Goal: Information Seeking & Learning: Learn about a topic

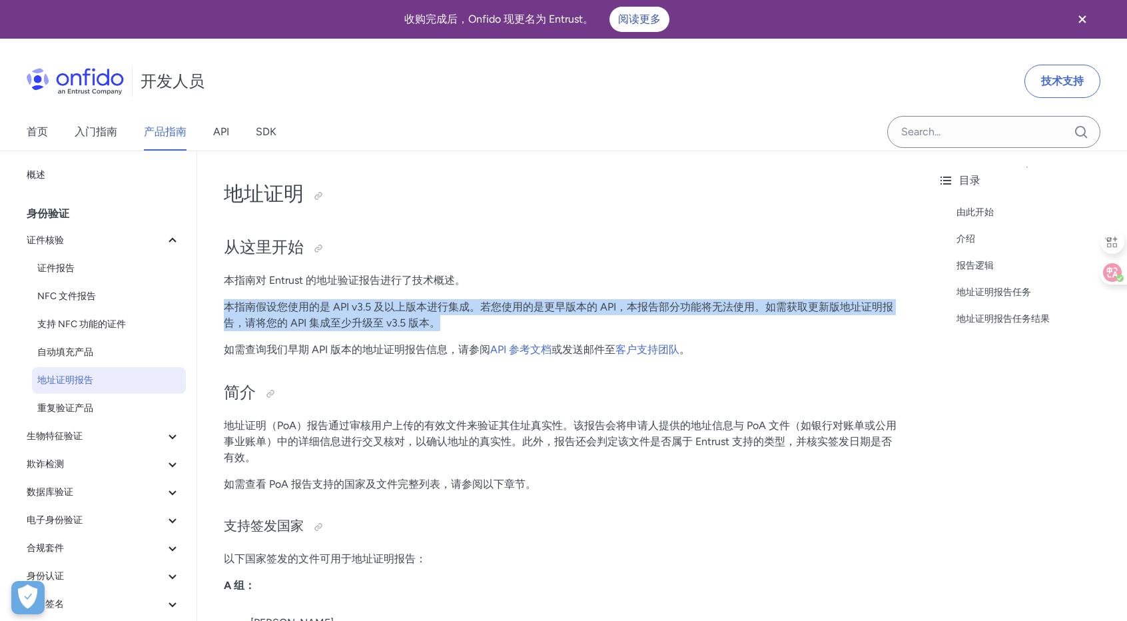
drag, startPoint x: 227, startPoint y: 307, endPoint x: 466, endPoint y: 323, distance: 239.0
click at [466, 323] on p "本指南假设您使用的是 API v3.5 及以上版本进行集成。若您使用的是更早版本的 API，本报告部分功能将无法使用。如需获取更新版地址证明报告，请将您的 A…" at bounding box center [562, 315] width 677 height 32
click at [468, 311] on font "本指南假设您使用的是 API v3.5 及以上版本进行集成。若您使用的是更早版本的 API，本报告部分功能将无法使用。如需获取更新版地址证明报告，请将您的 A…" at bounding box center [559, 314] width 670 height 29
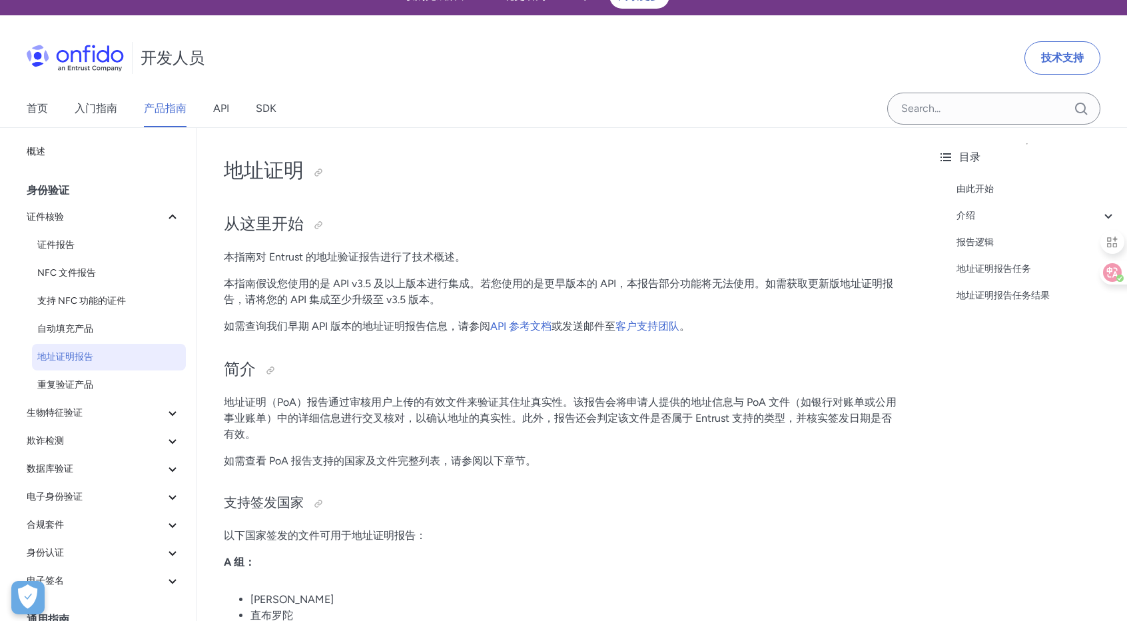
scroll to position [133, 0]
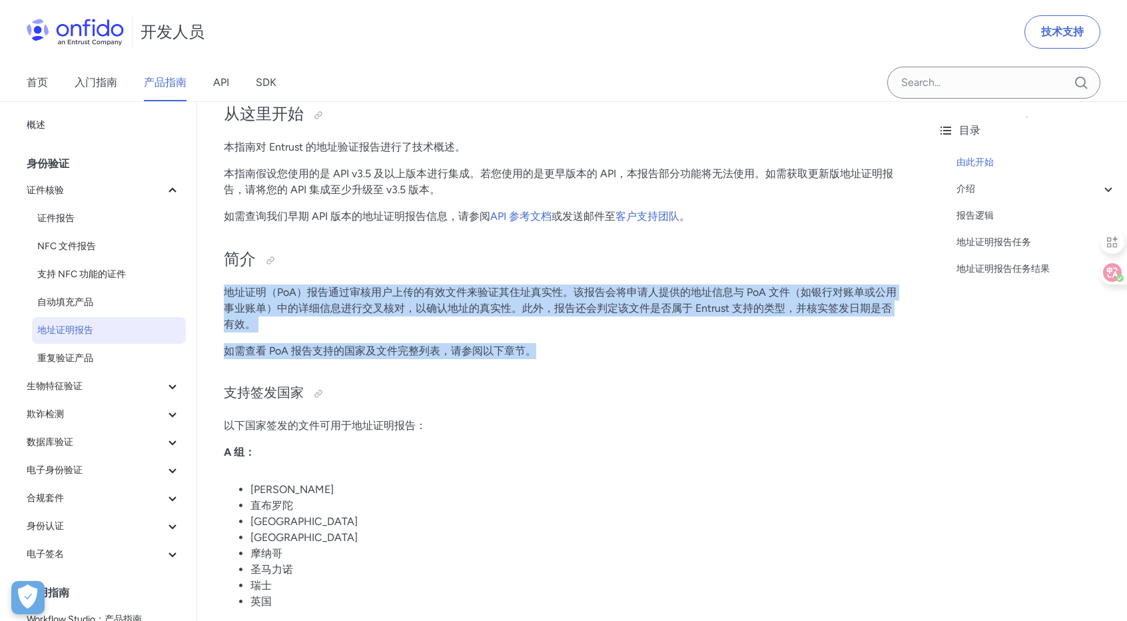
drag, startPoint x: 226, startPoint y: 291, endPoint x: 541, endPoint y: 342, distance: 318.5
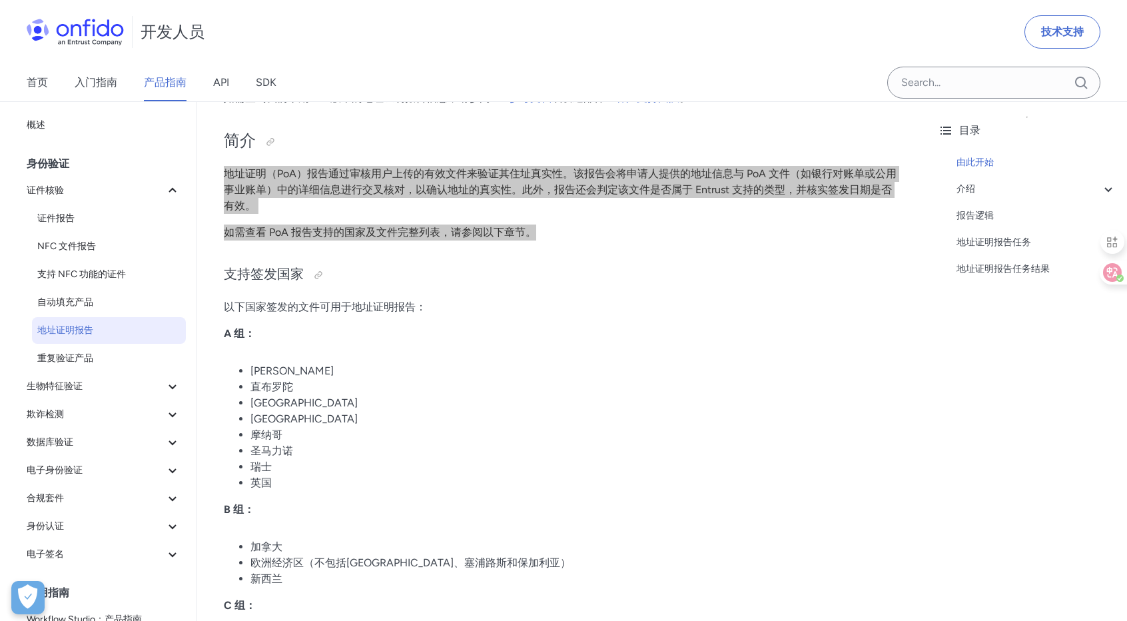
scroll to position [266, 0]
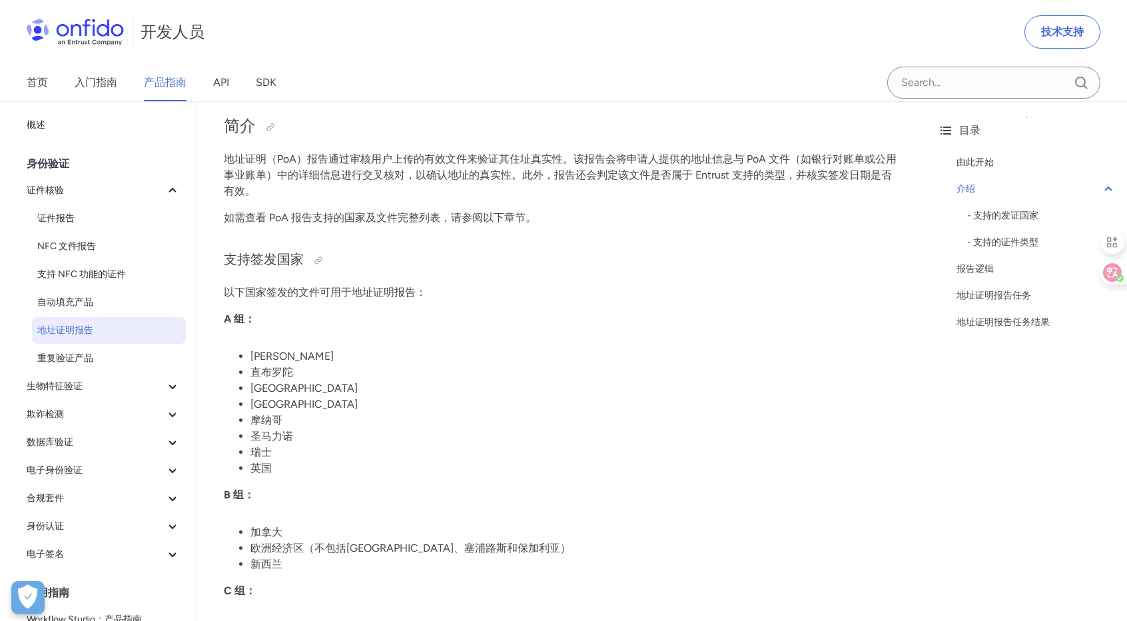
click at [554, 372] on li "直布罗陀" at bounding box center [575, 372] width 650 height 16
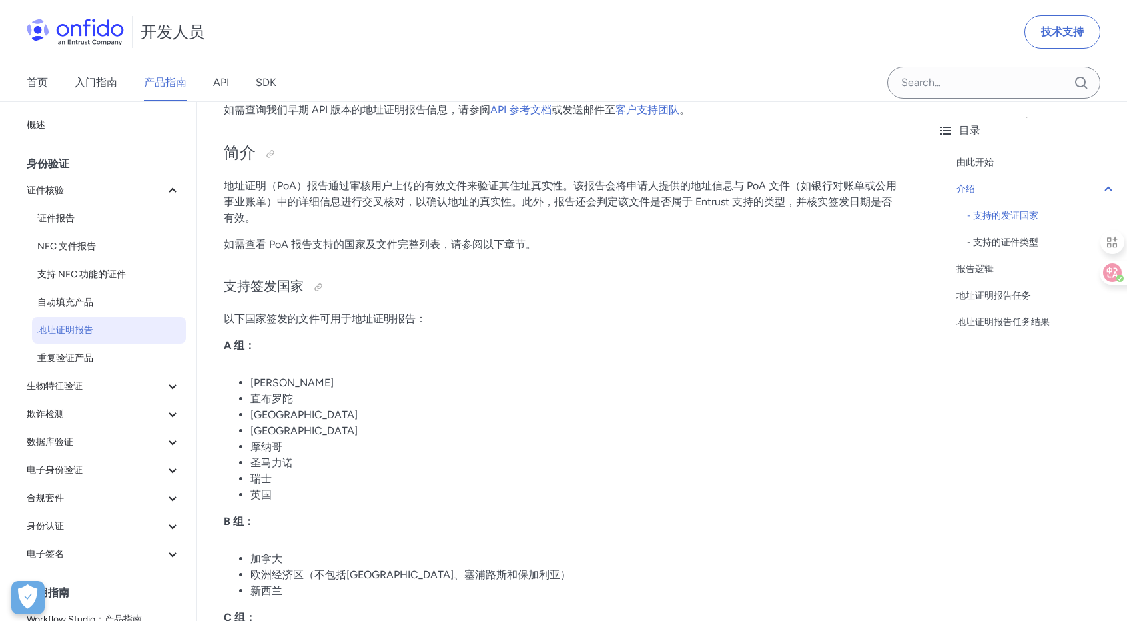
scroll to position [200, 0]
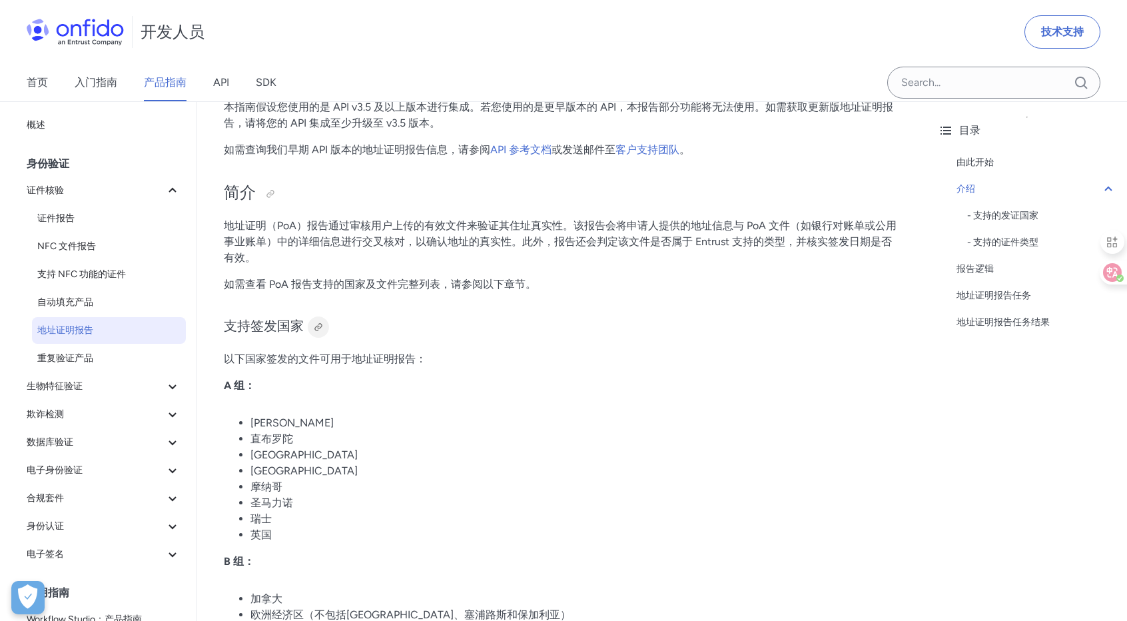
click at [320, 327] on div at bounding box center [318, 327] width 11 height 11
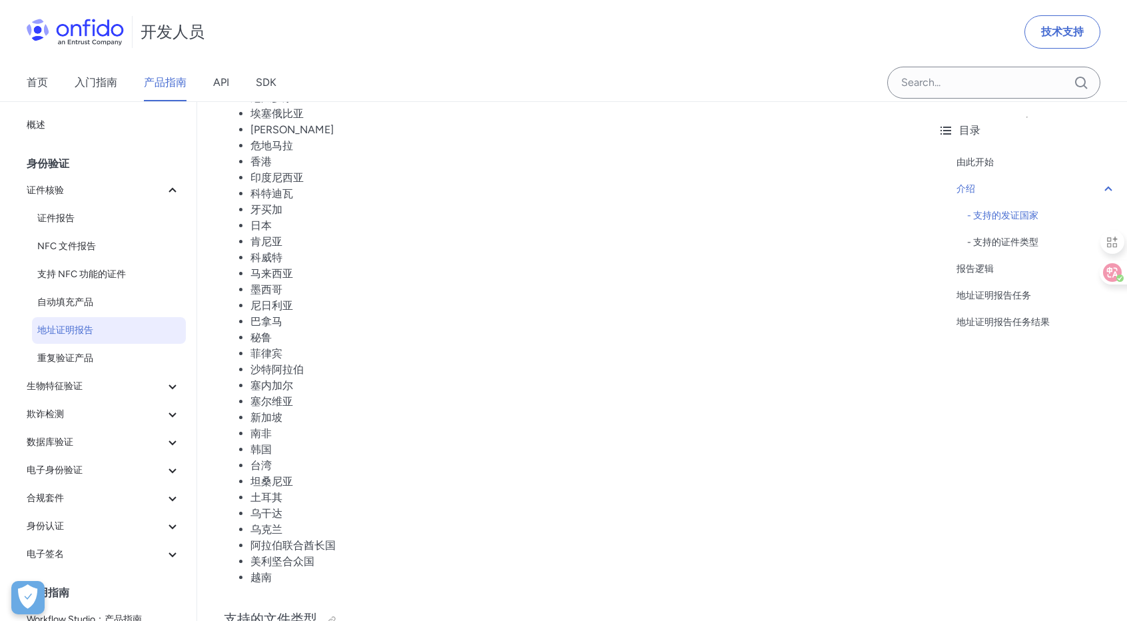
scroll to position [999, 0]
click at [594, 399] on li "新加坡" at bounding box center [575, 407] width 650 height 16
click at [640, 336] on li "菲律宾" at bounding box center [575, 343] width 650 height 16
click at [741, 250] on li "科威特" at bounding box center [575, 247] width 650 height 16
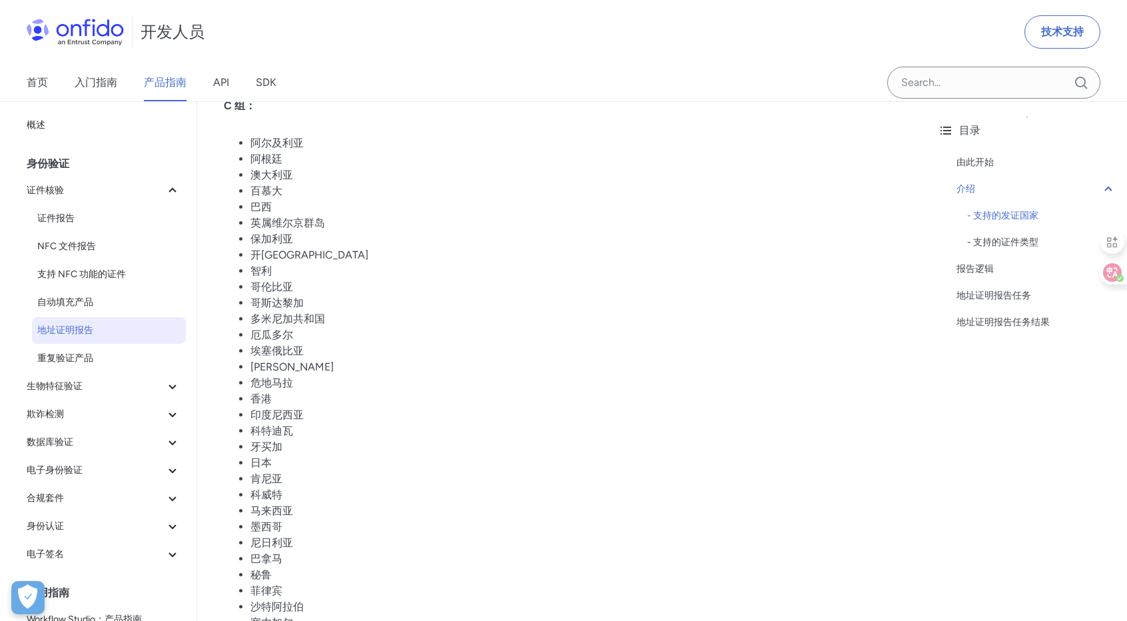
scroll to position [799, 0]
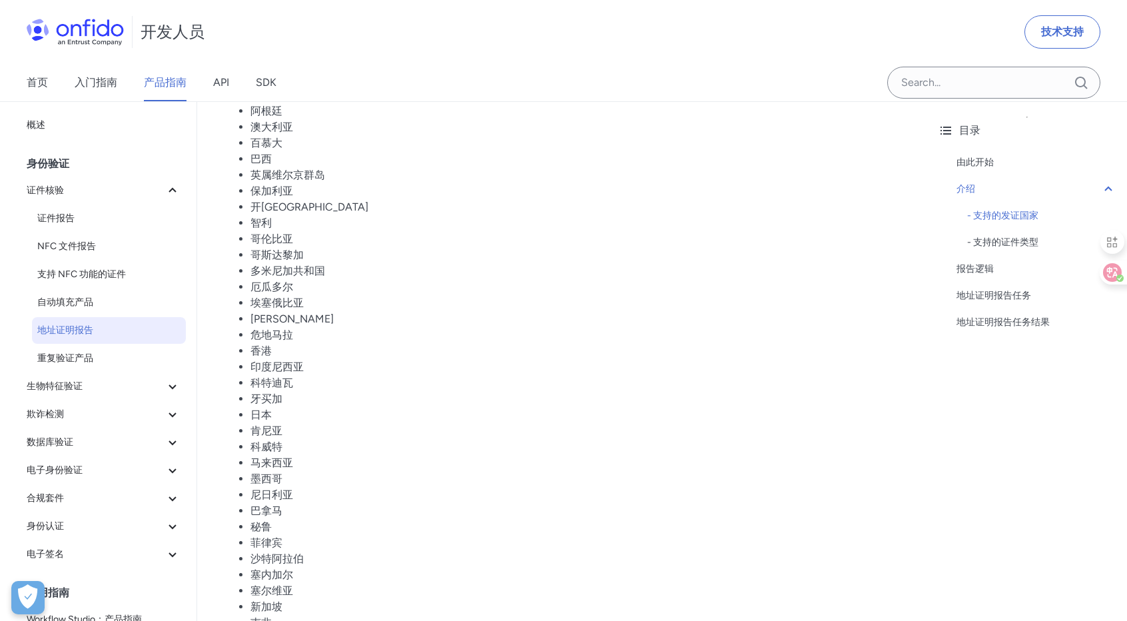
click at [682, 375] on li "科特迪瓦" at bounding box center [575, 383] width 650 height 16
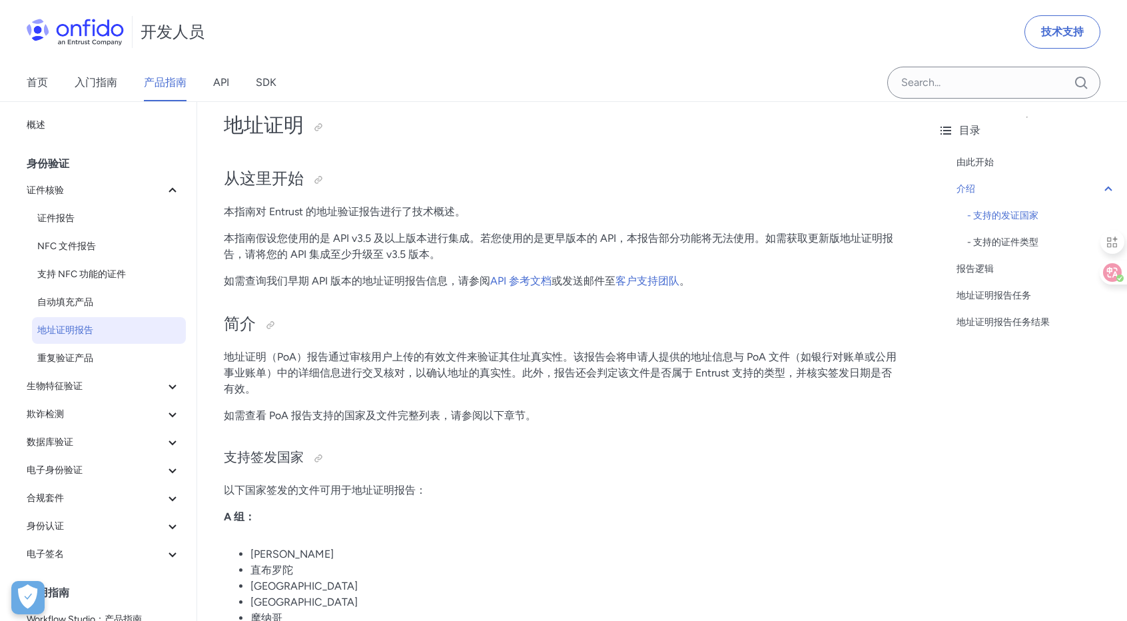
scroll to position [67, 0]
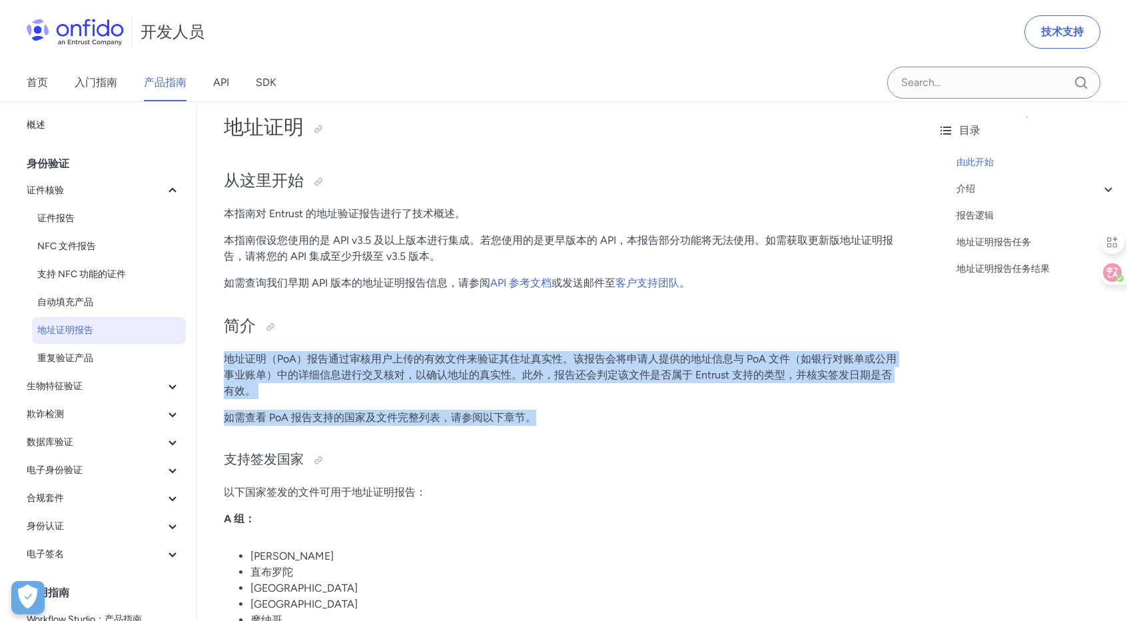
drag, startPoint x: 226, startPoint y: 358, endPoint x: 546, endPoint y: 410, distance: 323.9
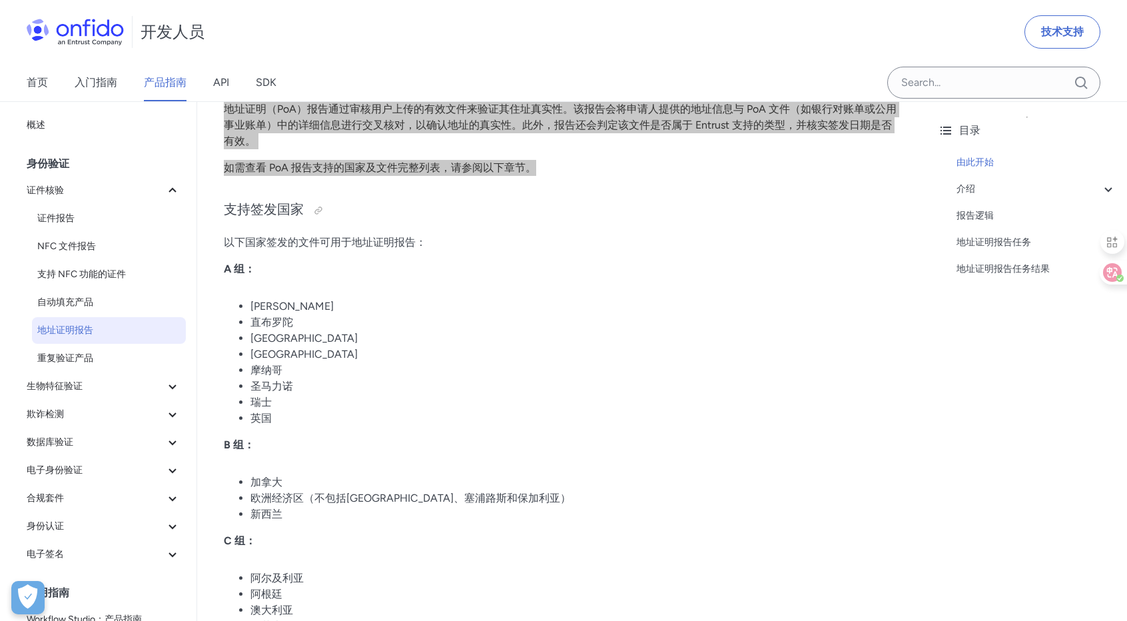
scroll to position [333, 0]
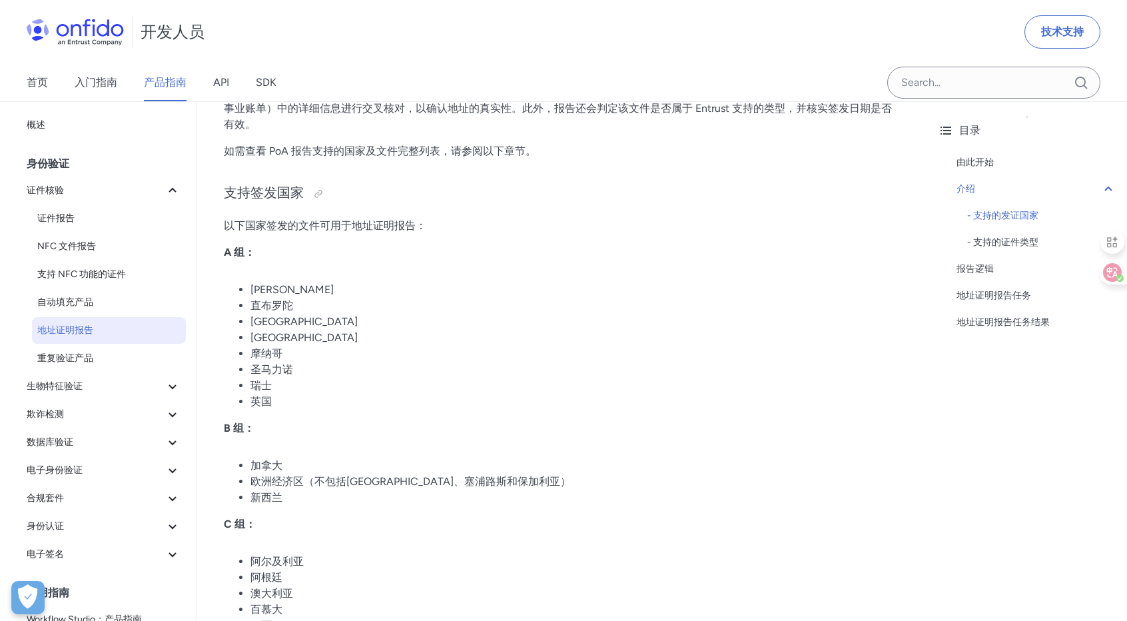
click at [672, 404] on li "英国" at bounding box center [575, 402] width 650 height 16
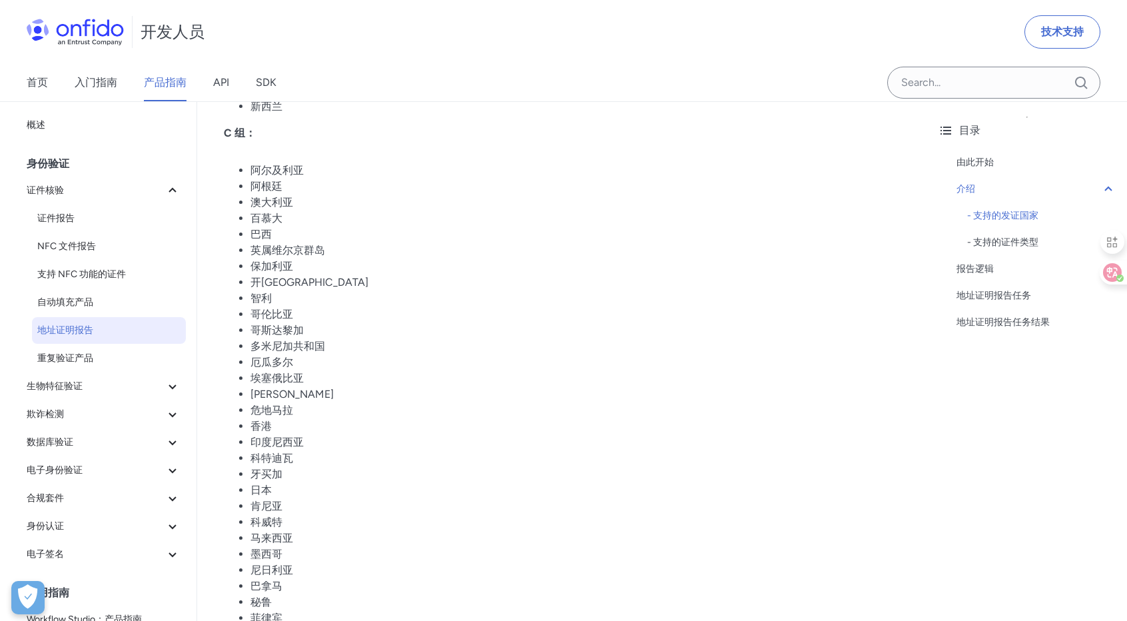
scroll to position [733, 0]
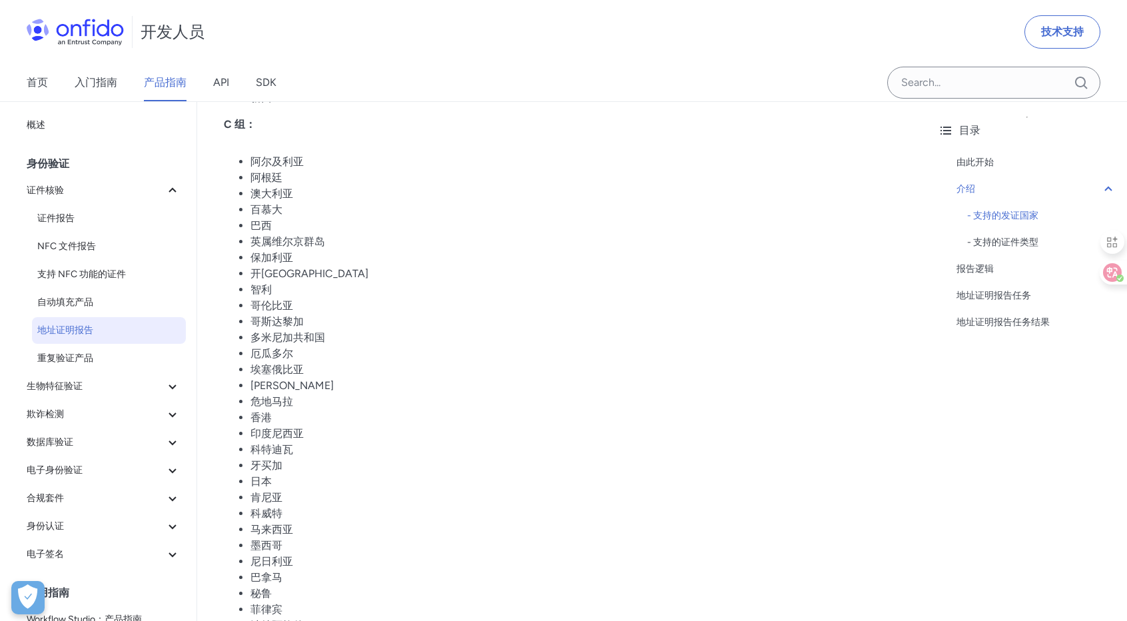
click at [677, 326] on li "哥斯达黎加" at bounding box center [575, 322] width 650 height 16
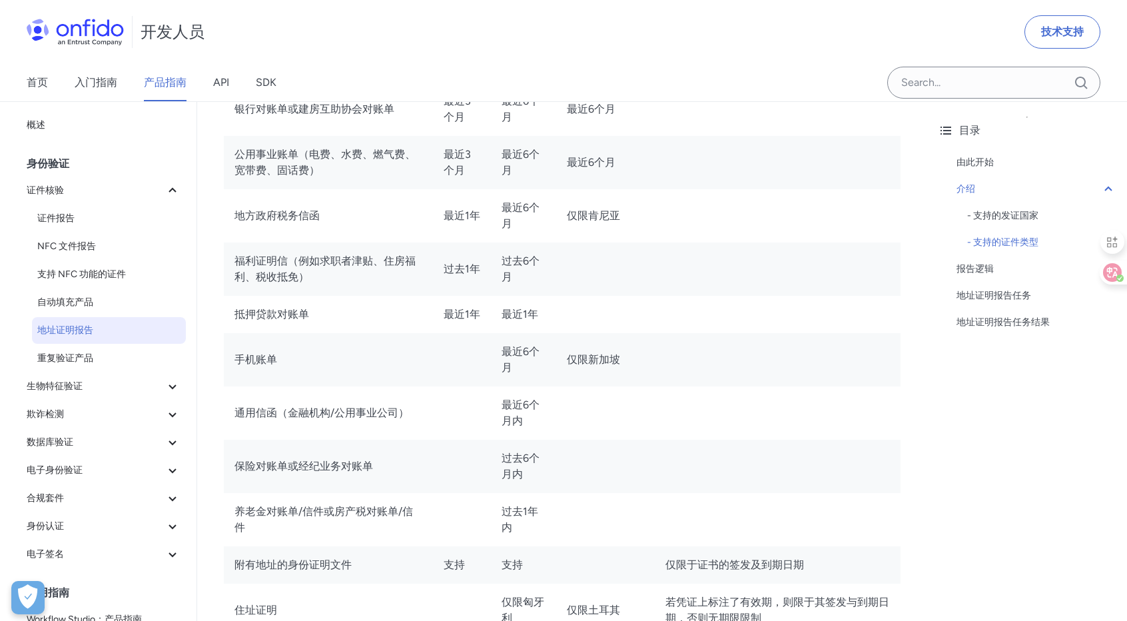
scroll to position [1665, 0]
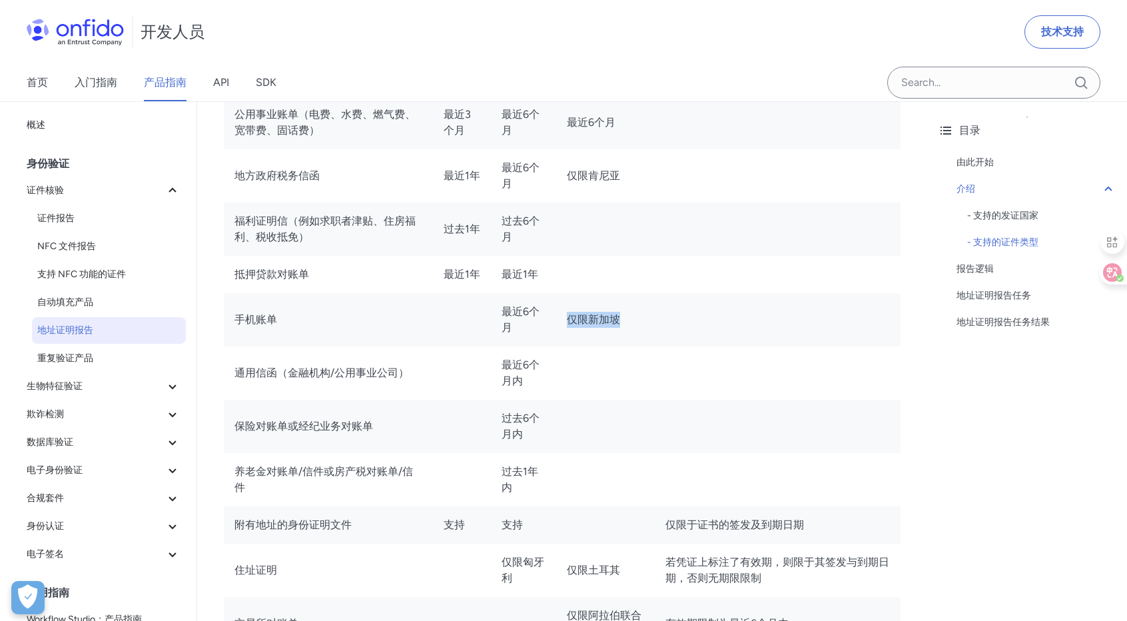
drag, startPoint x: 564, startPoint y: 318, endPoint x: 723, endPoint y: 320, distance: 158.6
click at [723, 320] on tr "手机账单 最近6个月 仅限新加坡" at bounding box center [562, 319] width 677 height 53
click at [709, 438] on td at bounding box center [778, 426] width 246 height 53
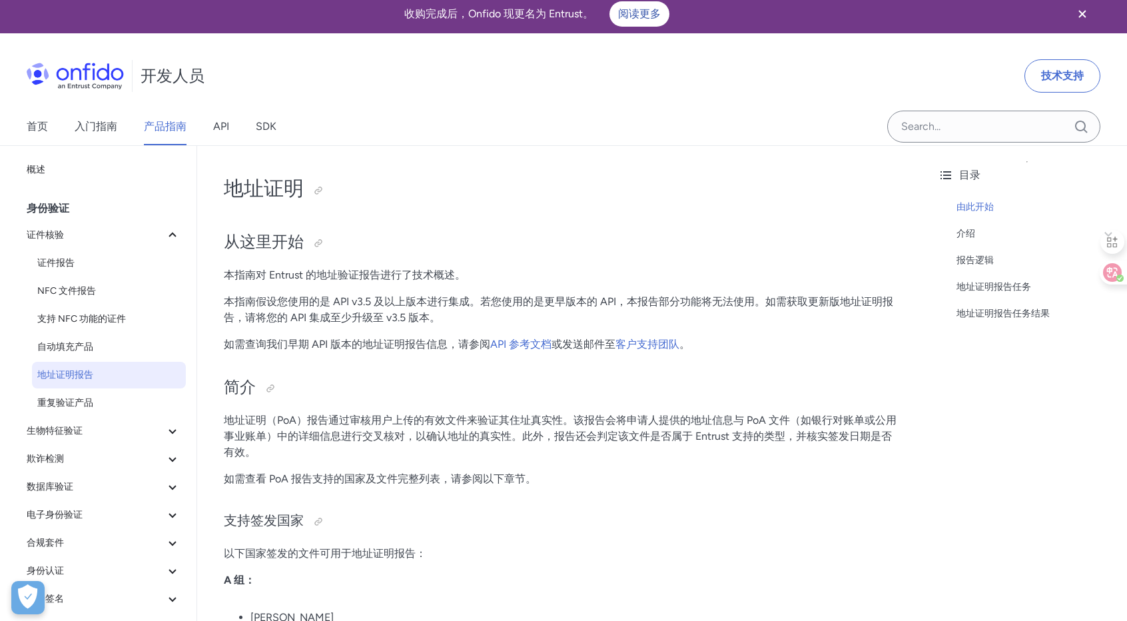
scroll to position [0, 0]
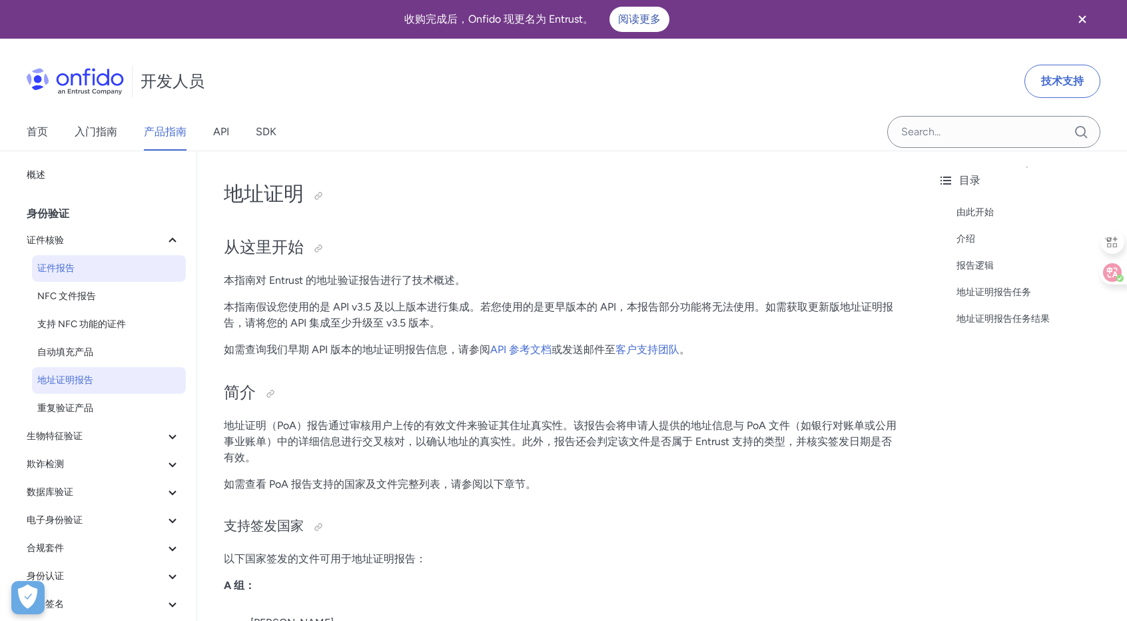
click at [74, 271] on font "证件报告" at bounding box center [55, 267] width 37 height 11
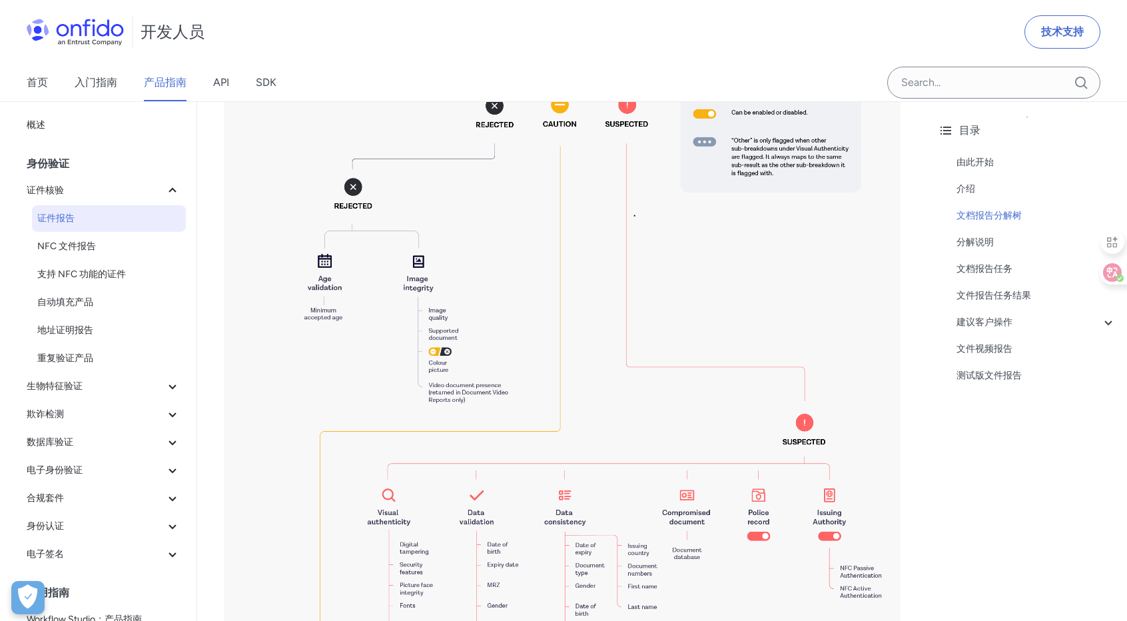
scroll to position [930, 0]
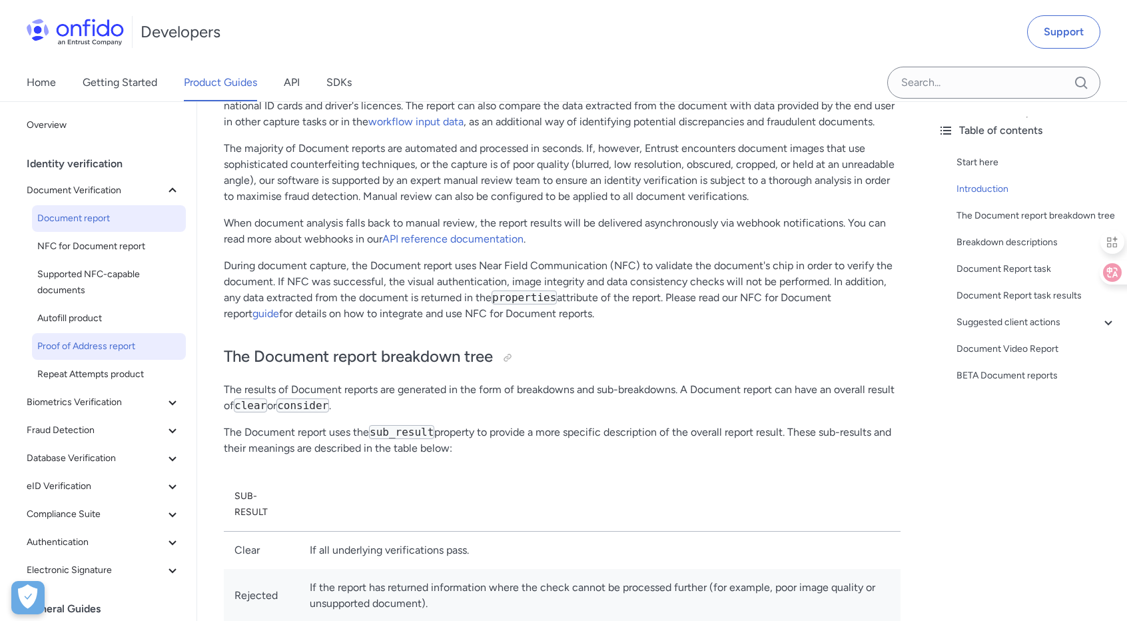
click at [127, 347] on span "Proof of Address report" at bounding box center [108, 346] width 143 height 16
